Goal: Information Seeking & Learning: Learn about a topic

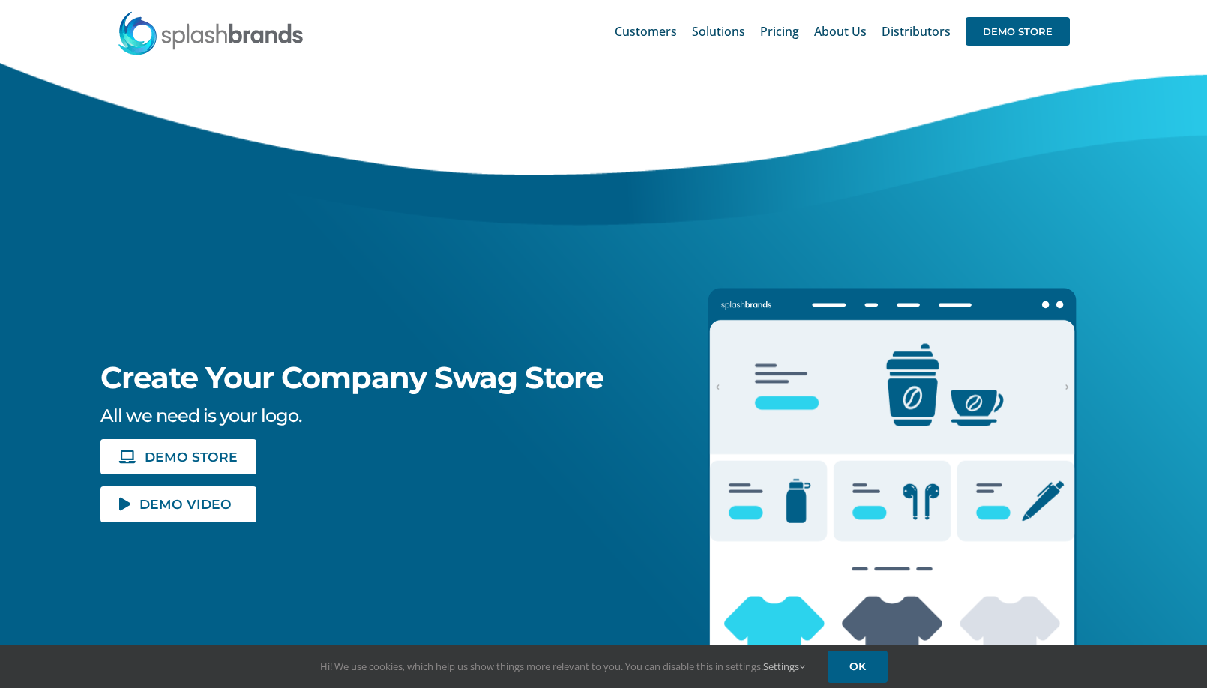
click at [786, 32] on span "Pricing" at bounding box center [779, 31] width 39 height 12
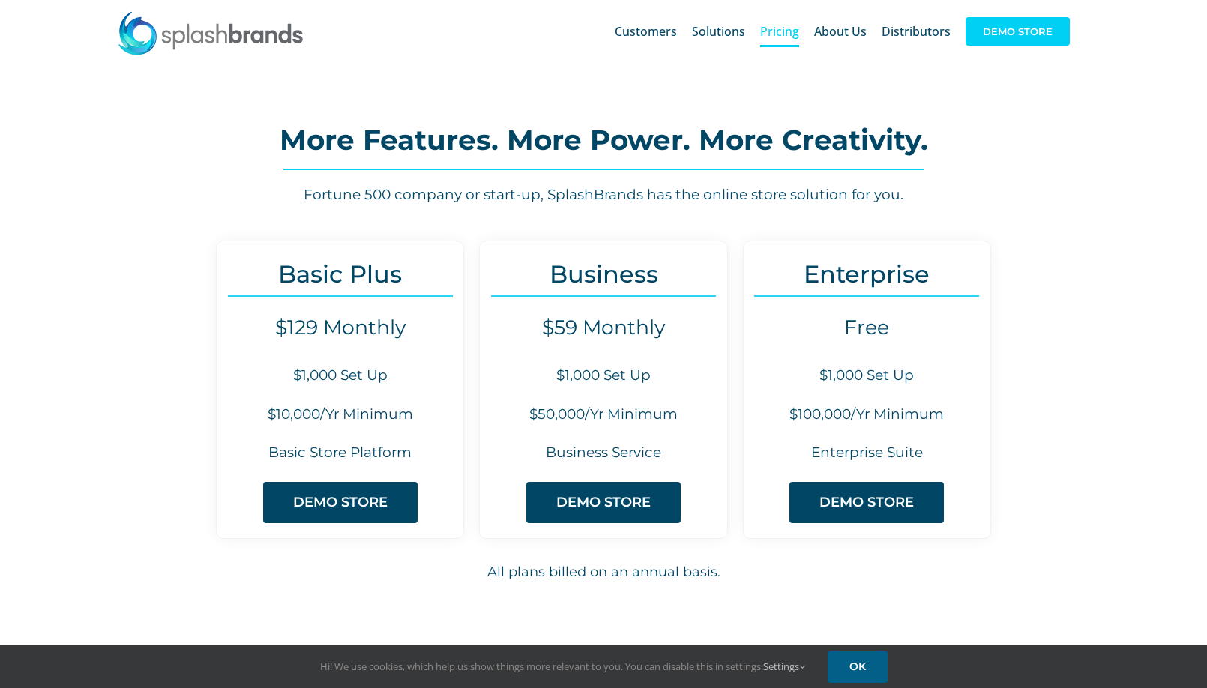
click at [1035, 31] on span "DEMO STORE" at bounding box center [1018, 31] width 104 height 28
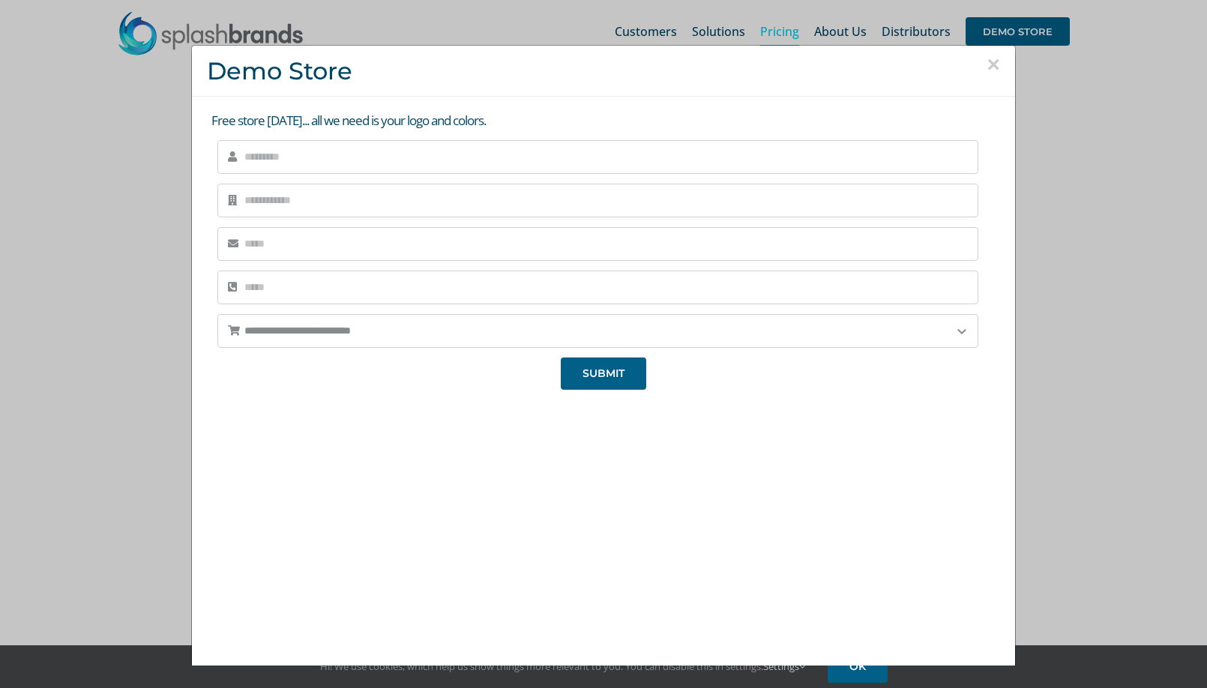
click at [992, 64] on button "×" at bounding box center [993, 64] width 13 height 22
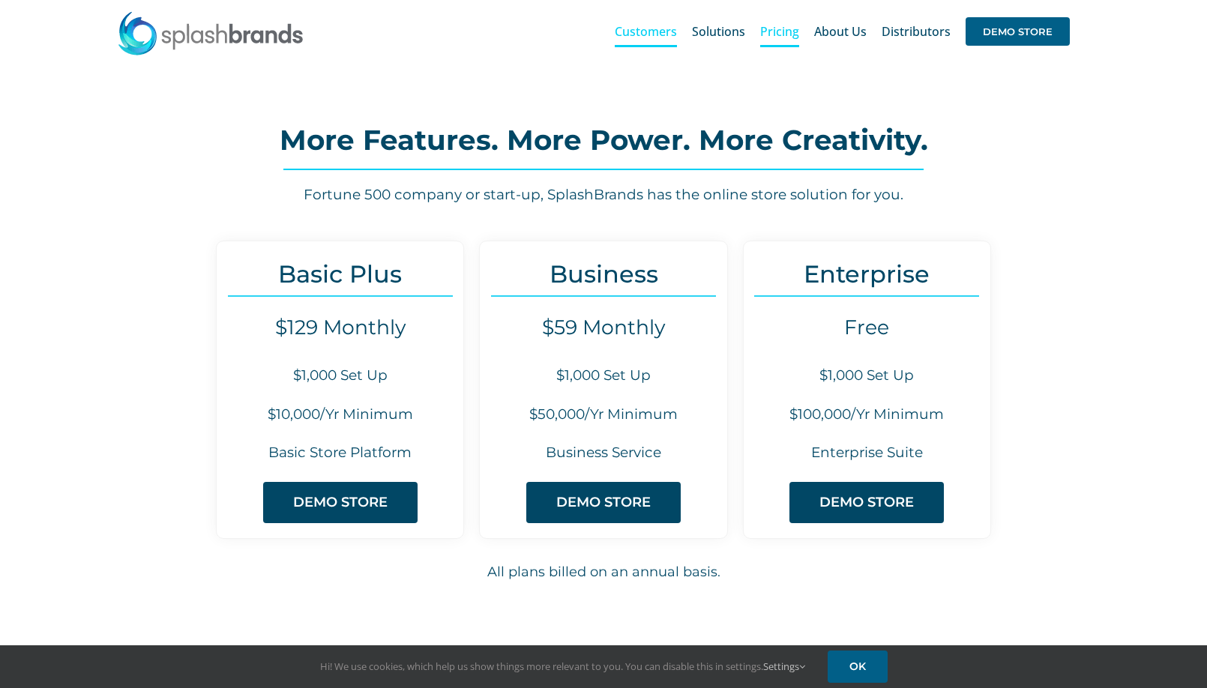
click at [664, 33] on span "Customers" at bounding box center [646, 31] width 62 height 12
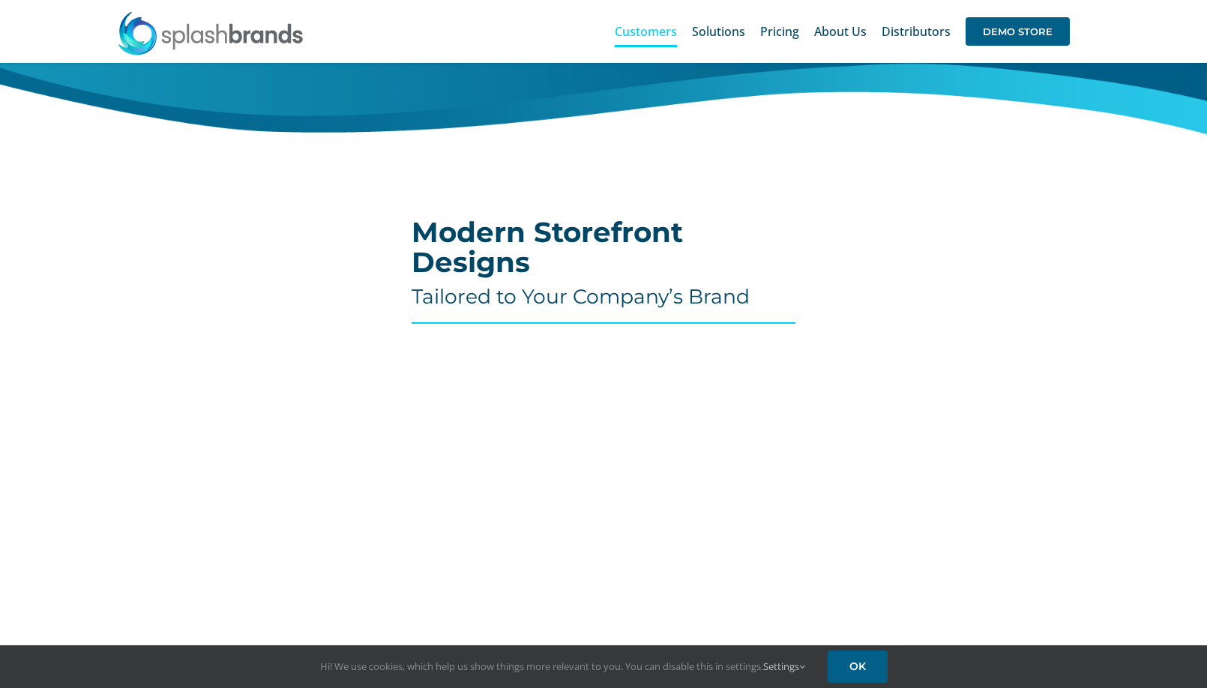
scroll to position [410, 0]
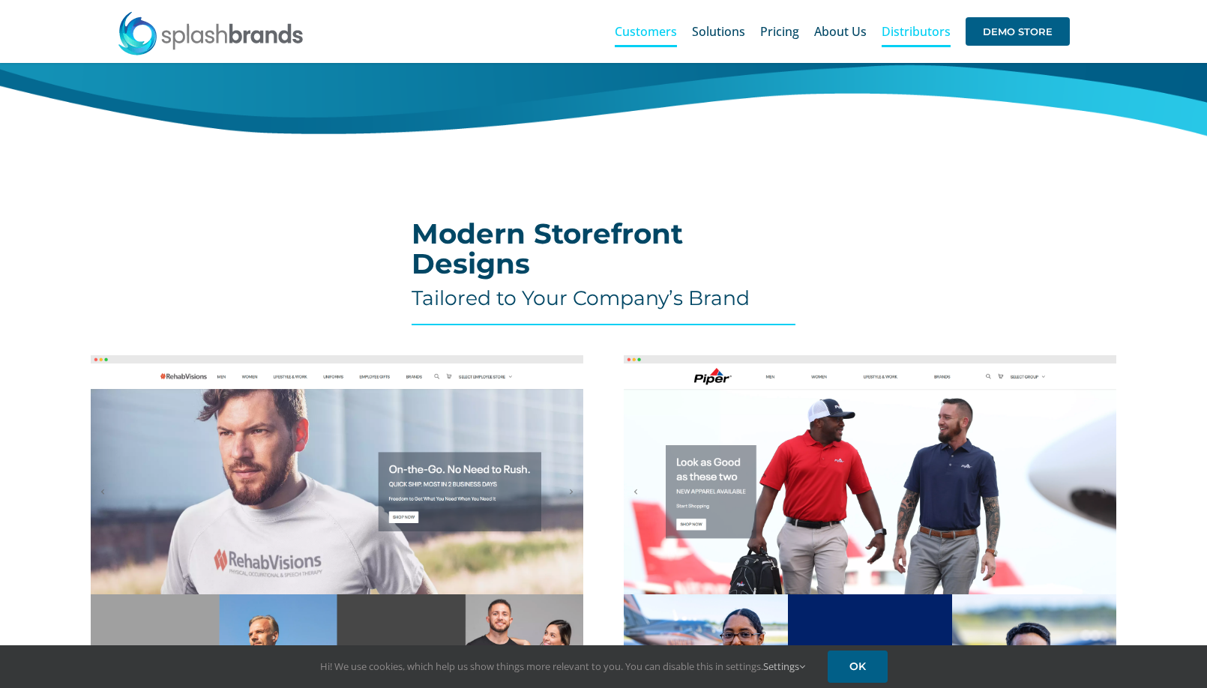
click at [913, 31] on span "Distributors" at bounding box center [916, 31] width 69 height 12
